Goal: Transaction & Acquisition: Obtain resource

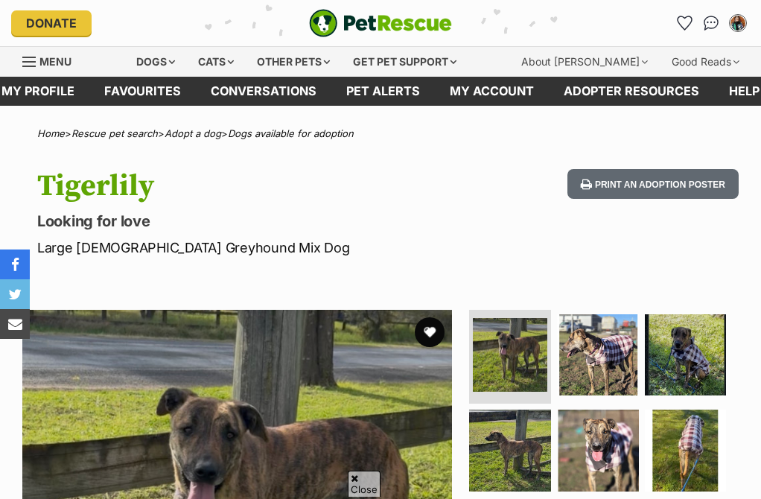
scroll to position [252, 0]
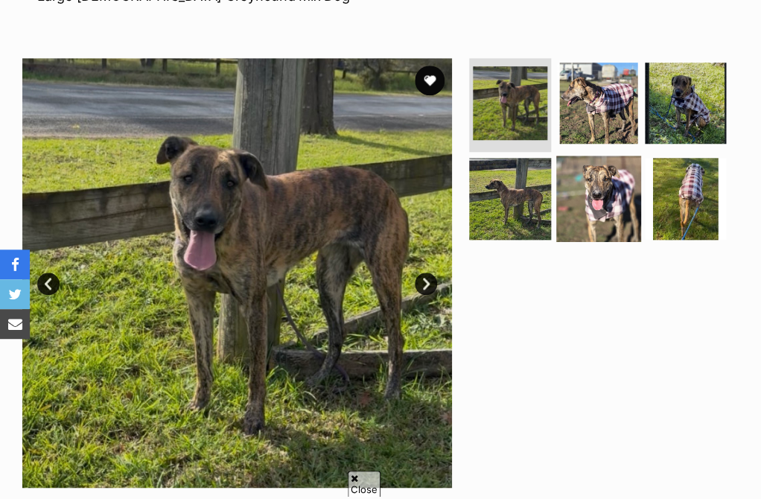
click at [586, 174] on img at bounding box center [598, 199] width 86 height 86
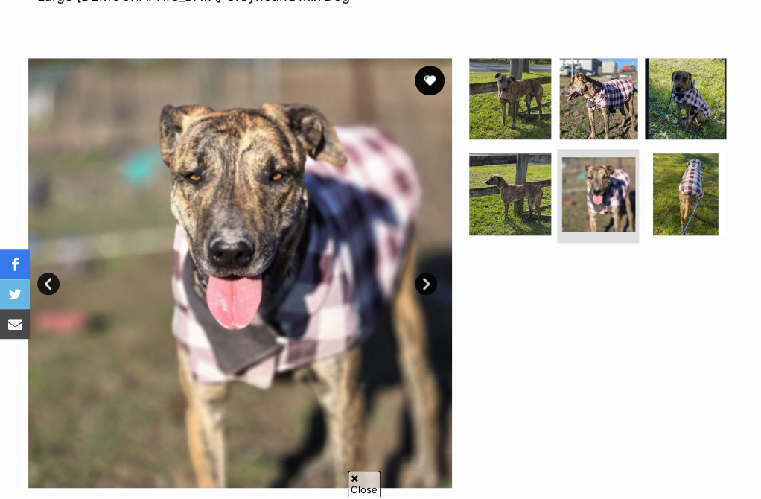
click at [425, 285] on link "Next" at bounding box center [426, 284] width 22 height 22
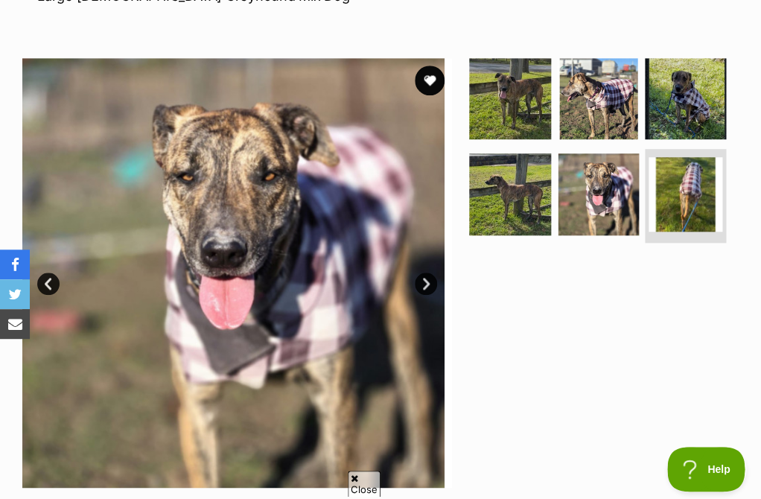
scroll to position [0, 0]
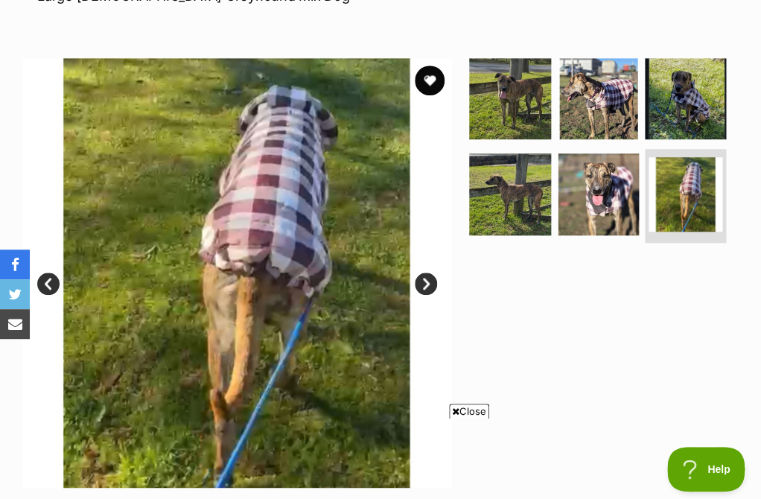
click at [425, 285] on link "Next" at bounding box center [426, 284] width 22 height 22
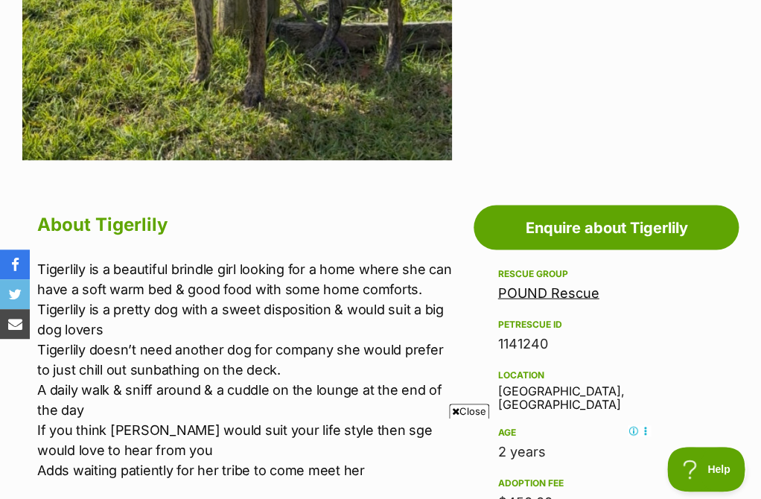
click at [477, 407] on span "Close" at bounding box center [469, 411] width 40 height 15
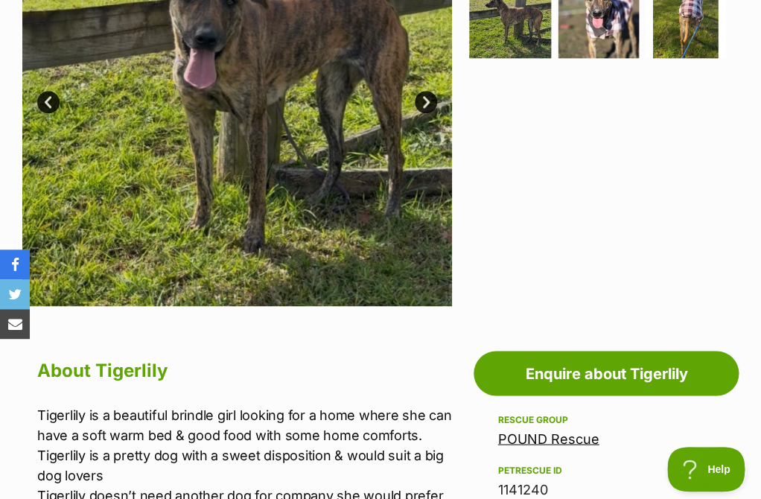
scroll to position [363, 0]
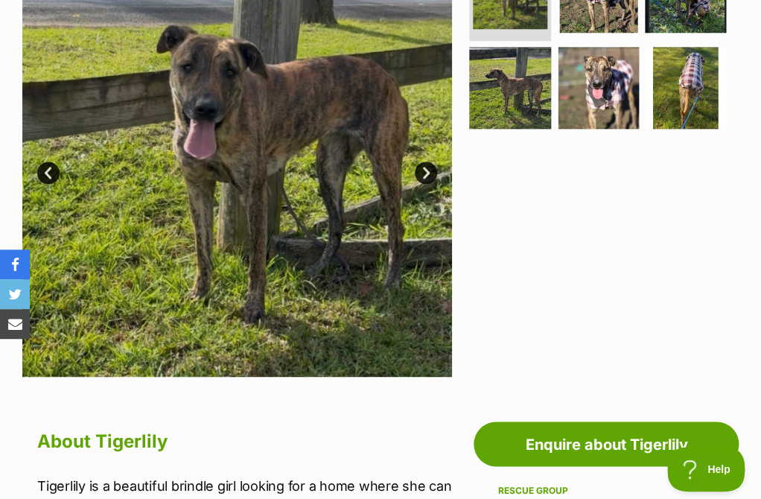
click at [415, 170] on img at bounding box center [237, 162] width 430 height 430
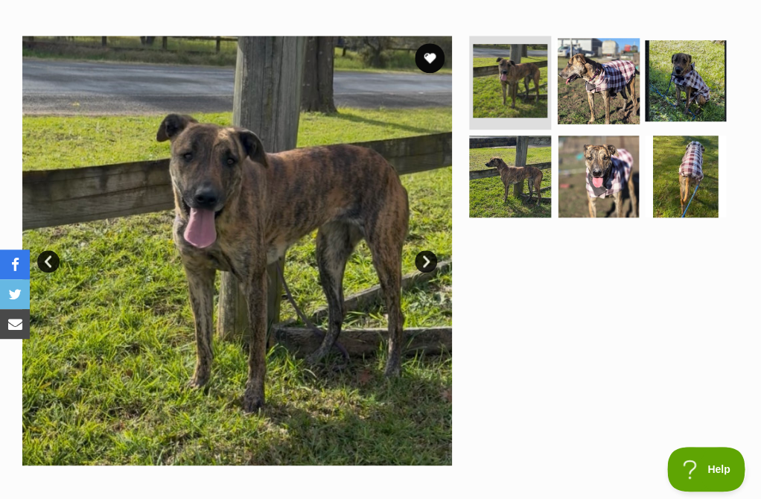
scroll to position [267, 0]
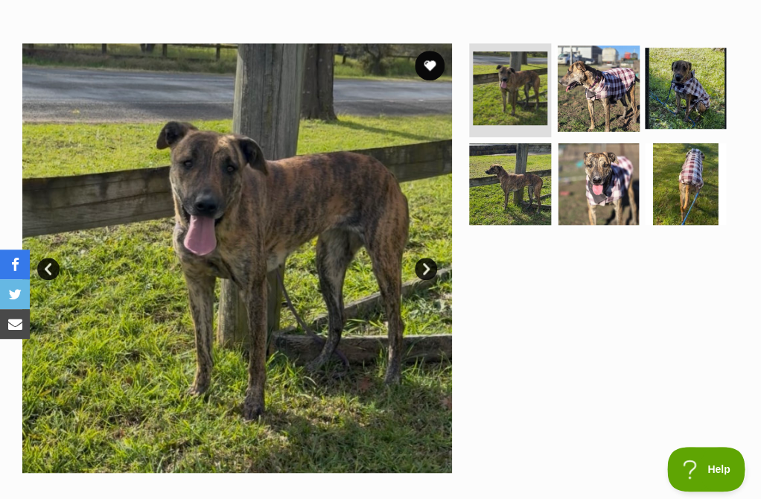
click at [612, 68] on img at bounding box center [598, 88] width 86 height 86
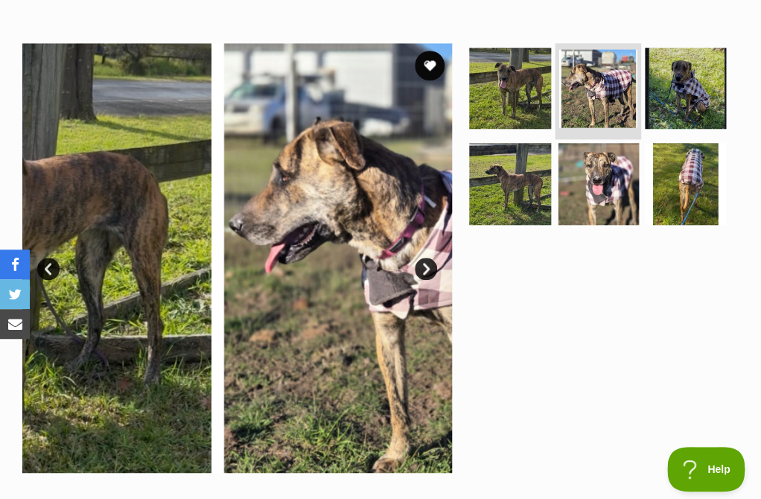
scroll to position [0, 0]
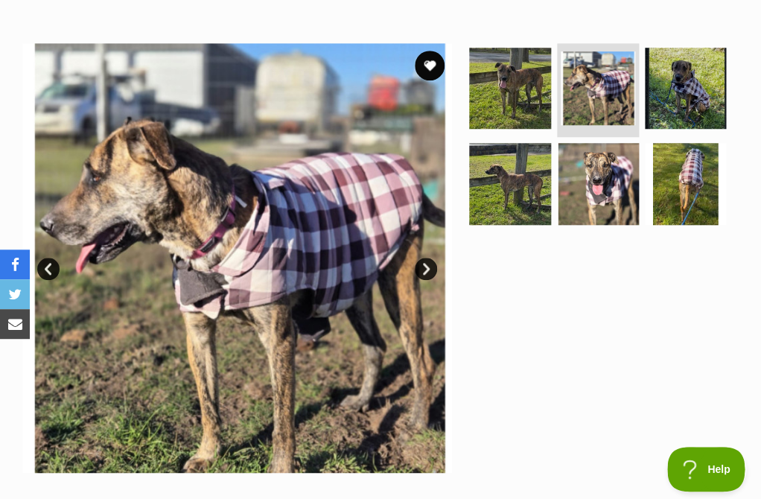
click at [426, 266] on link "Next" at bounding box center [426, 269] width 22 height 22
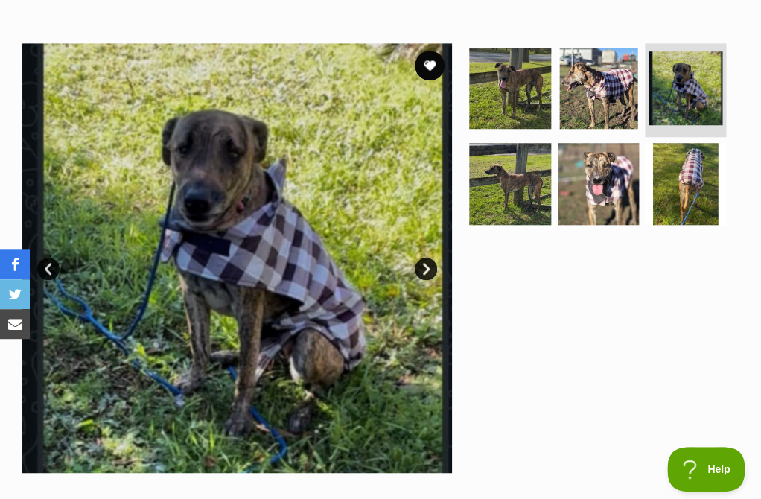
click at [426, 266] on link "Next" at bounding box center [426, 269] width 22 height 22
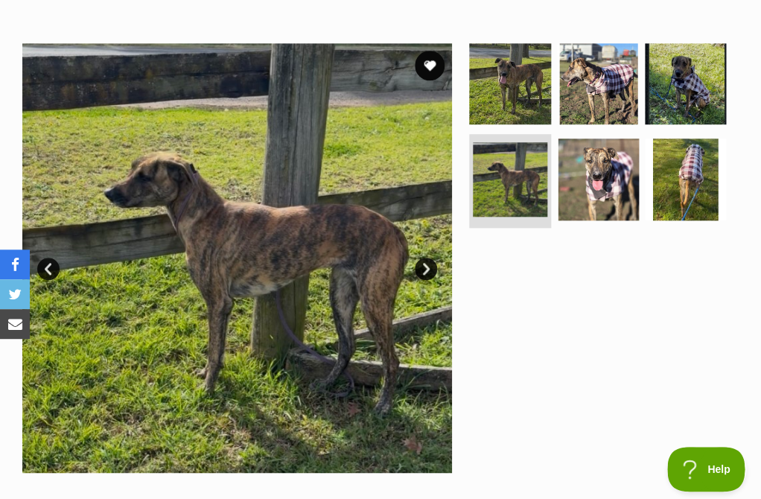
click at [426, 266] on link "Next" at bounding box center [426, 269] width 22 height 22
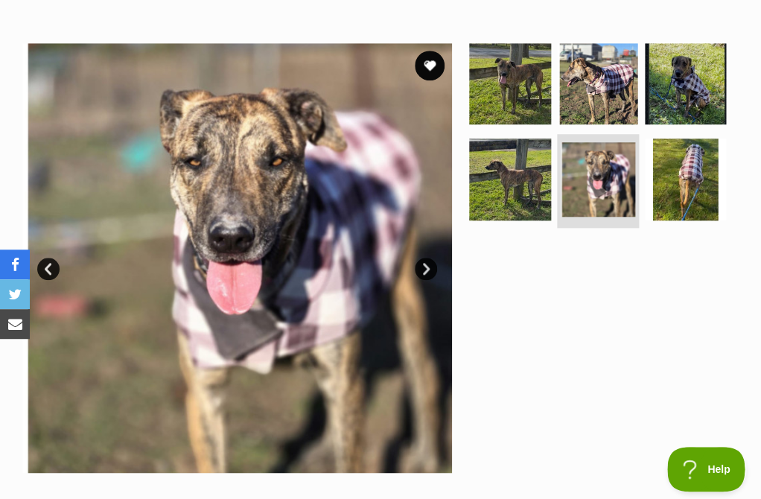
click at [426, 266] on link "Next" at bounding box center [426, 269] width 22 height 22
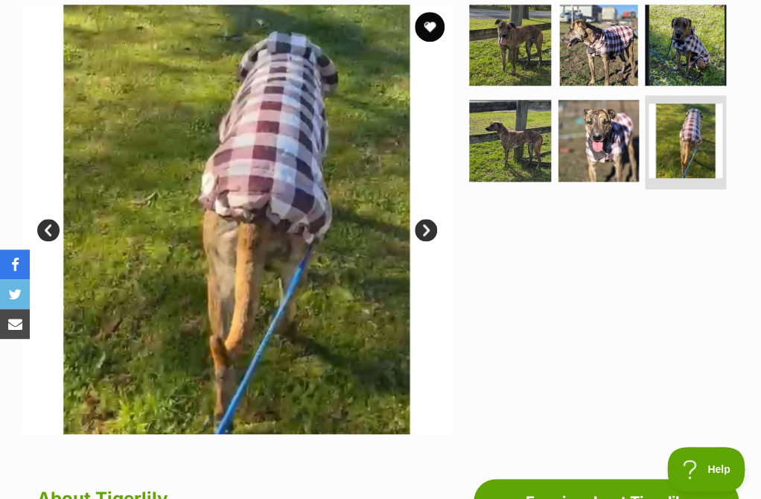
scroll to position [276, 0]
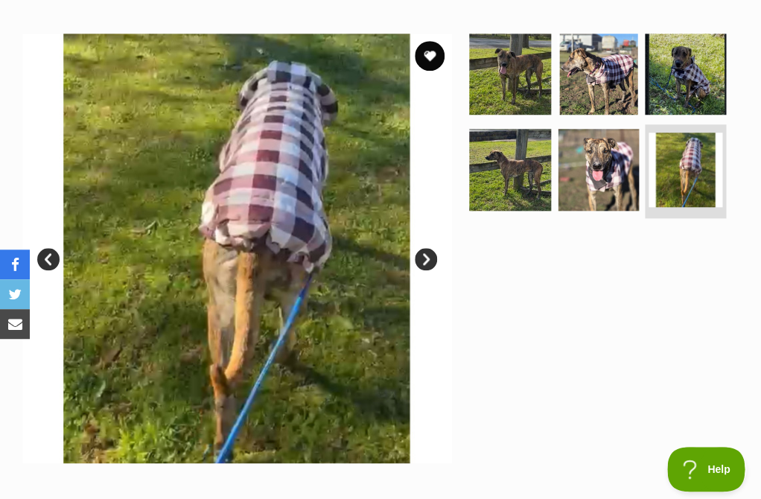
click at [428, 266] on link "Next" at bounding box center [426, 259] width 22 height 22
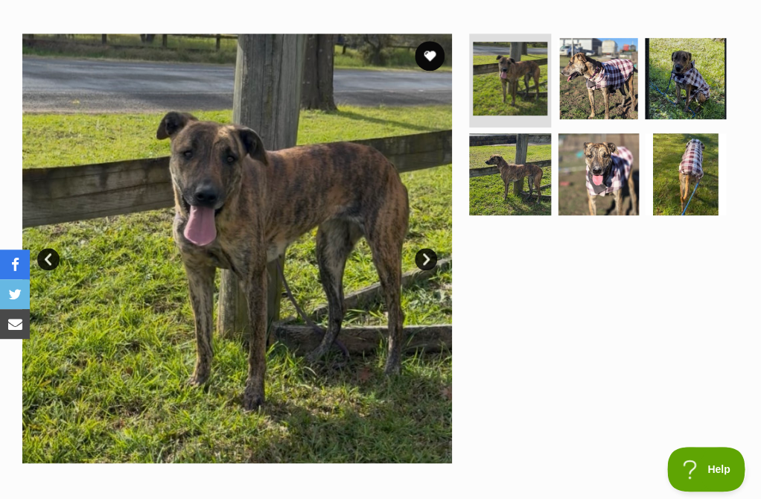
click at [428, 266] on link "Next" at bounding box center [426, 259] width 22 height 22
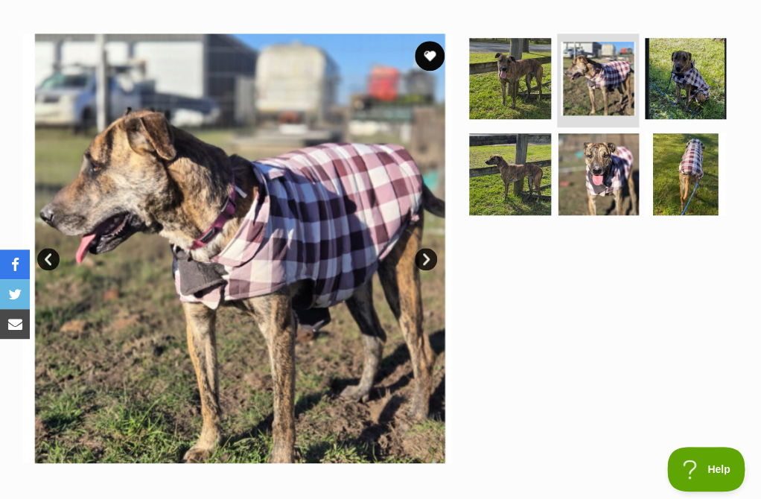
click at [428, 266] on link "Next" at bounding box center [426, 259] width 22 height 22
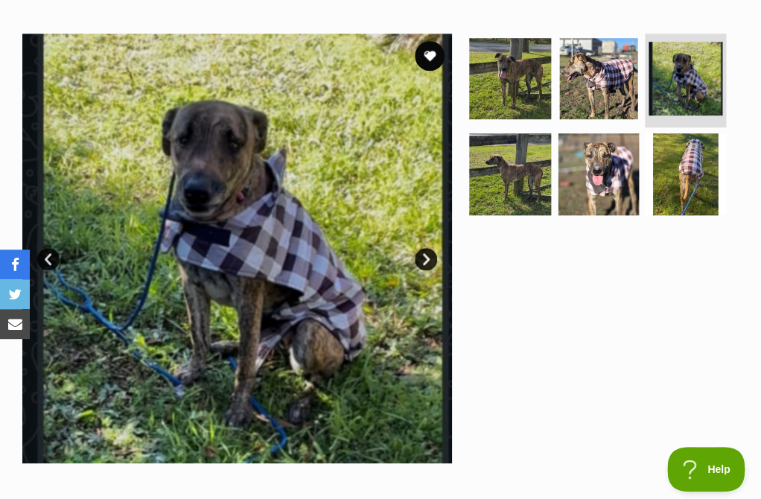
click at [421, 258] on link "Next" at bounding box center [426, 259] width 22 height 22
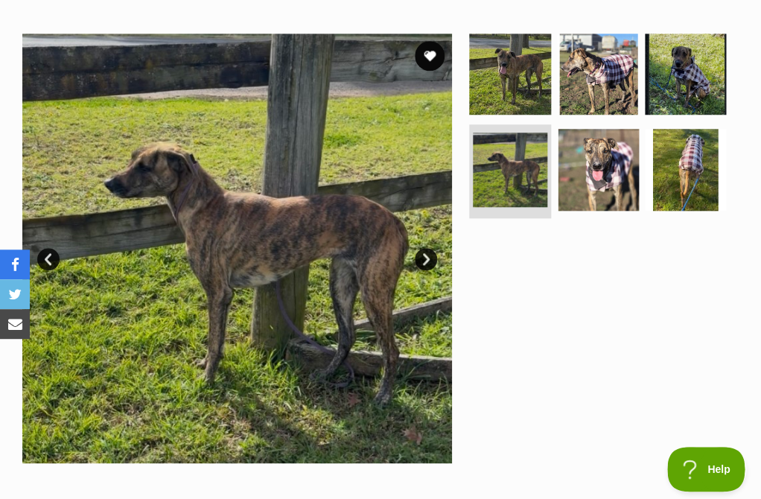
click at [421, 258] on link "Next" at bounding box center [426, 259] width 22 height 22
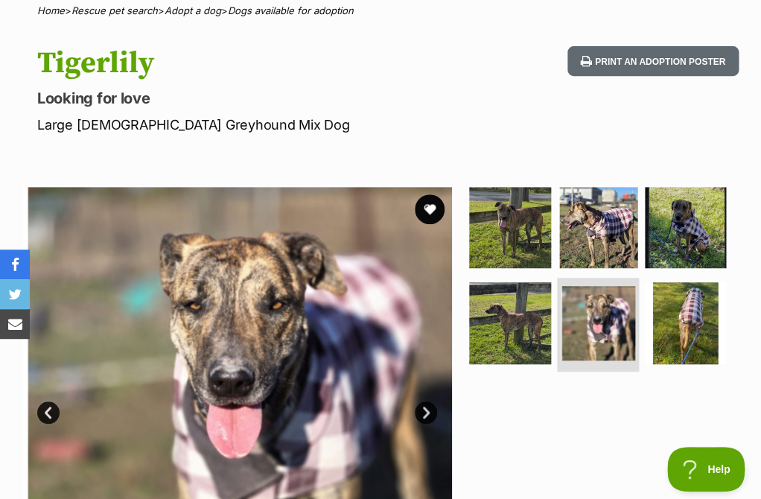
scroll to position [137, 0]
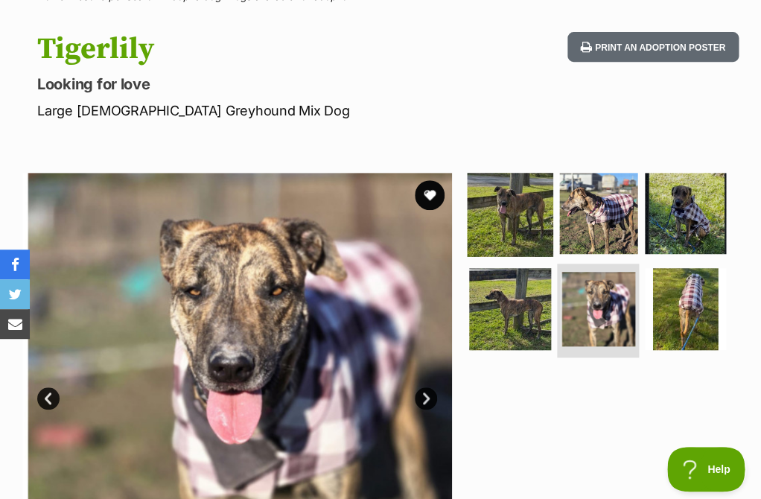
drag, startPoint x: 547, startPoint y: 207, endPoint x: 544, endPoint y: 197, distance: 10.1
click at [545, 201] on img at bounding box center [511, 214] width 86 height 86
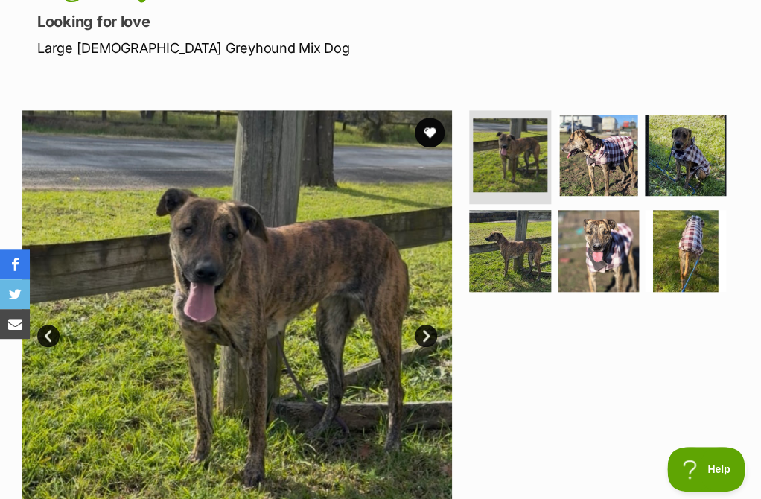
scroll to position [262, 0]
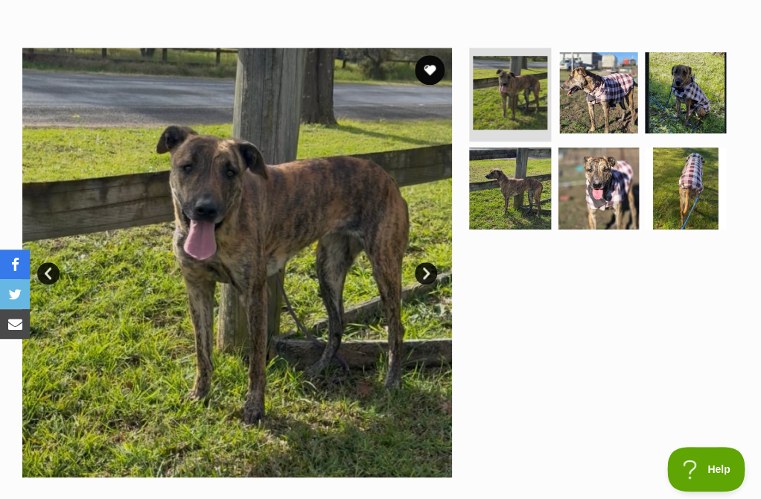
click at [432, 261] on img at bounding box center [237, 263] width 430 height 430
